Goal: Task Accomplishment & Management: Use online tool/utility

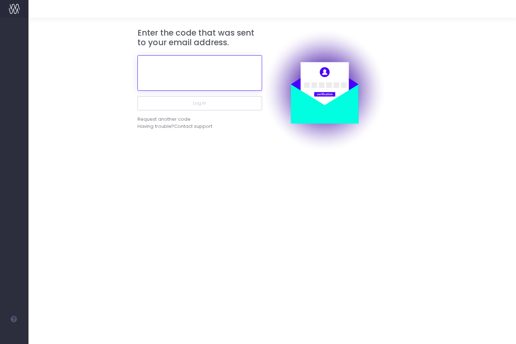
click at [159, 61] on input "text" at bounding box center [199, 73] width 125 height 36
paste input "393560"
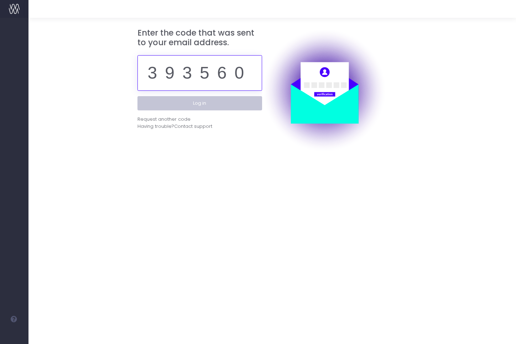
type input "393560"
click at [191, 101] on button "Log in" at bounding box center [199, 103] width 125 height 14
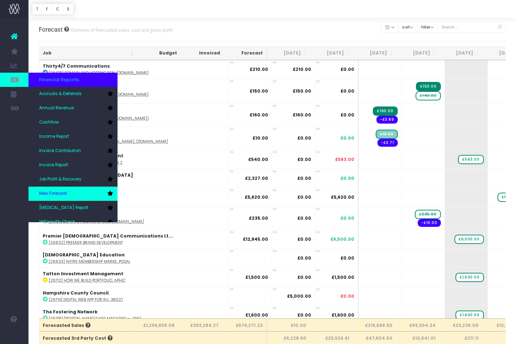
click at [60, 195] on span "New Forecast" at bounding box center [53, 193] width 28 height 6
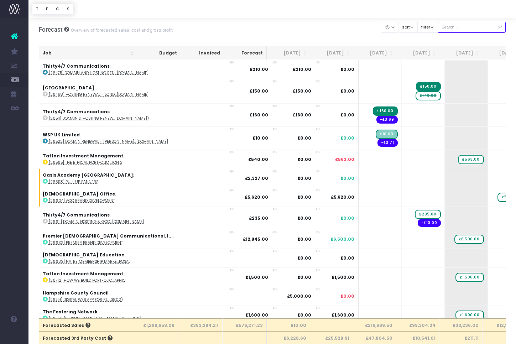
click at [468, 30] on input "text" at bounding box center [471, 27] width 68 height 11
paste input "28844"
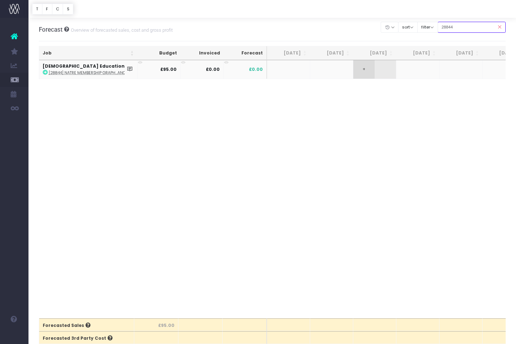
type input "28844"
click at [368, 70] on span "+" at bounding box center [363, 69] width 21 height 19
drag, startPoint x: 355, startPoint y: 110, endPoint x: 272, endPoint y: 100, distance: 83.9
click at [357, 110] on body "Oh my... this is bad. wayahead wasn't able to load this page. Please contact su…" at bounding box center [258, 172] width 516 height 344
